Goal: Task Accomplishment & Management: Complete application form

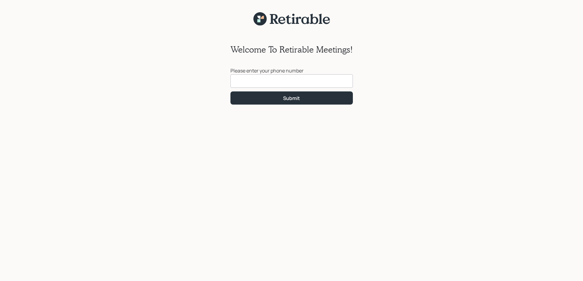
click at [248, 76] on input at bounding box center [291, 80] width 122 height 13
type input "[PHONE_NUMBER]"
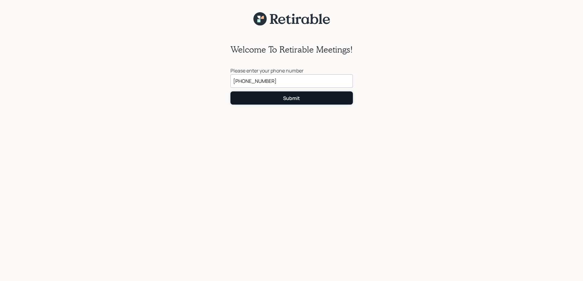
click at [260, 100] on button "Submit" at bounding box center [291, 98] width 122 height 13
